Goal: Task Accomplishment & Management: Manage account settings

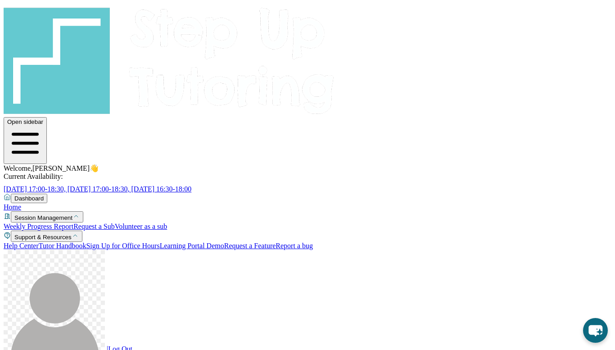
click at [33, 195] on span "Dashboard" at bounding box center [28, 198] width 29 height 7
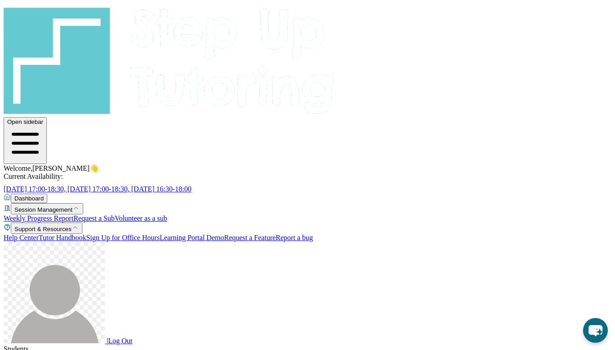
click at [33, 195] on span "Dashboard" at bounding box center [28, 198] width 29 height 7
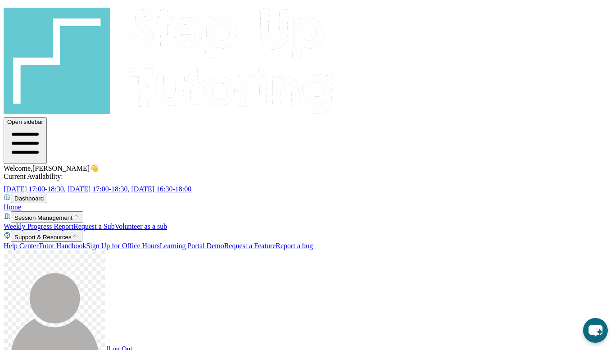
click at [21, 203] on link "Home" at bounding box center [13, 207] width 18 height 8
click at [58, 242] on link "Tutor Handbook" at bounding box center [63, 246] width 48 height 8
click at [99, 164] on span "Welcome, [PERSON_NAME] 👋" at bounding box center [51, 168] width 95 height 8
click at [86, 247] on link "Sign Up for Office Hours" at bounding box center [122, 246] width 73 height 8
click at [99, 164] on span "Welcome, [PERSON_NAME] 👋" at bounding box center [51, 168] width 95 height 8
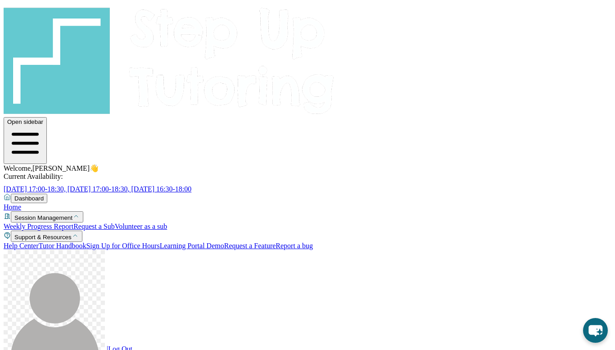
click at [99, 164] on span "Welcome, [PERSON_NAME] 👋" at bounding box center [51, 168] width 95 height 8
